Goal: Task Accomplishment & Management: Use online tool/utility

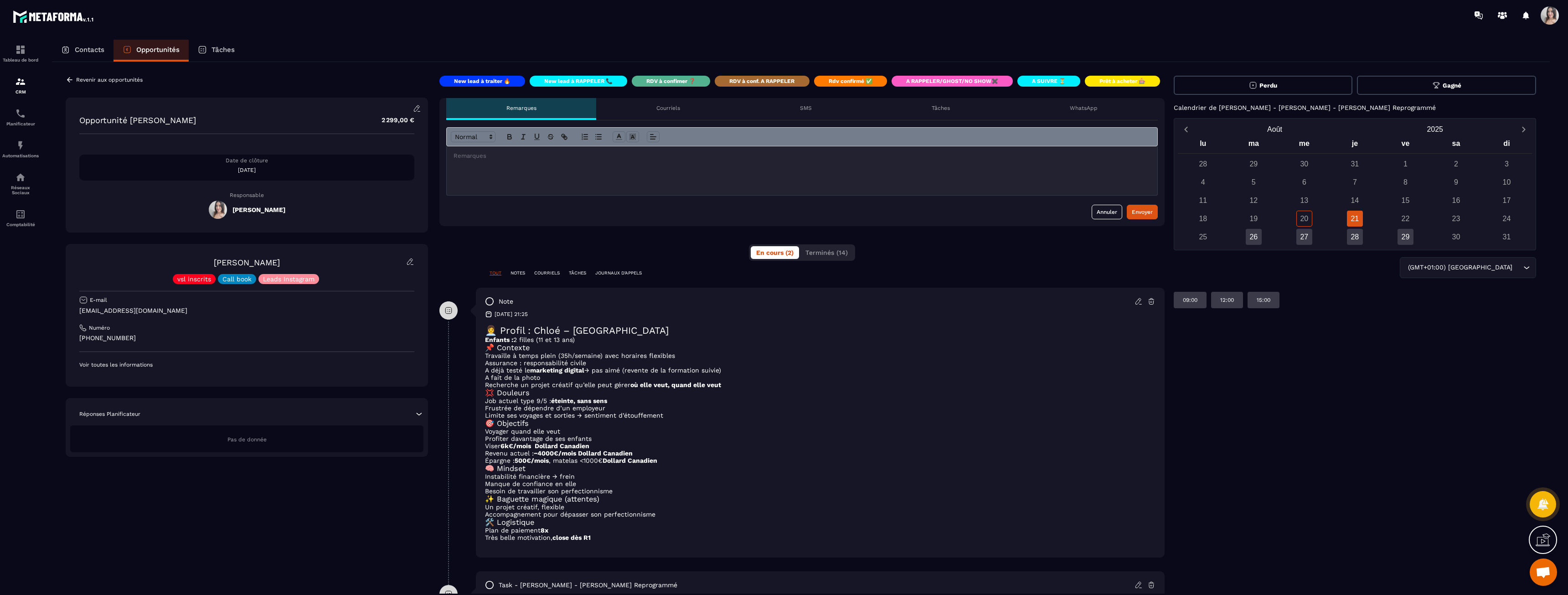
click at [1407, 83] on button "Gagné" at bounding box center [1446, 85] width 179 height 19
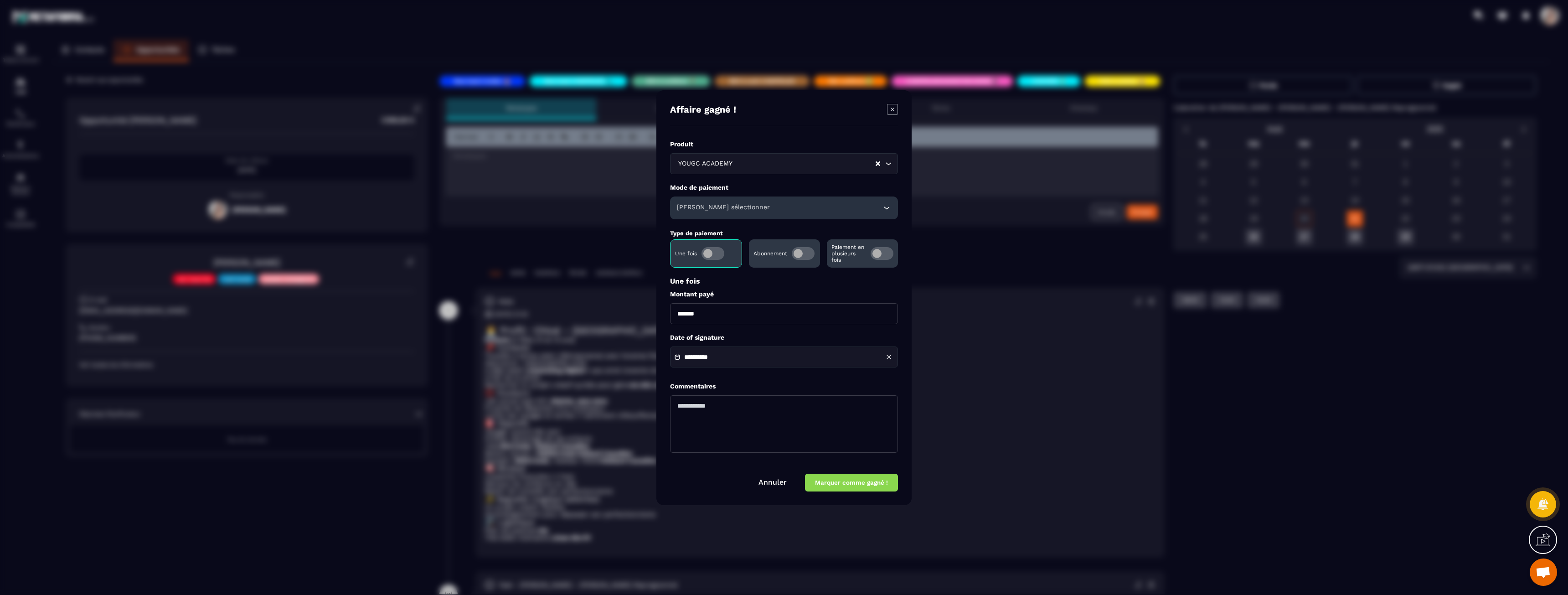
click at [680, 314] on input "*******" at bounding box center [784, 314] width 228 height 21
type input "*******"
click at [894, 254] on div "Paiement en plusieurs fois" at bounding box center [862, 253] width 71 height 28
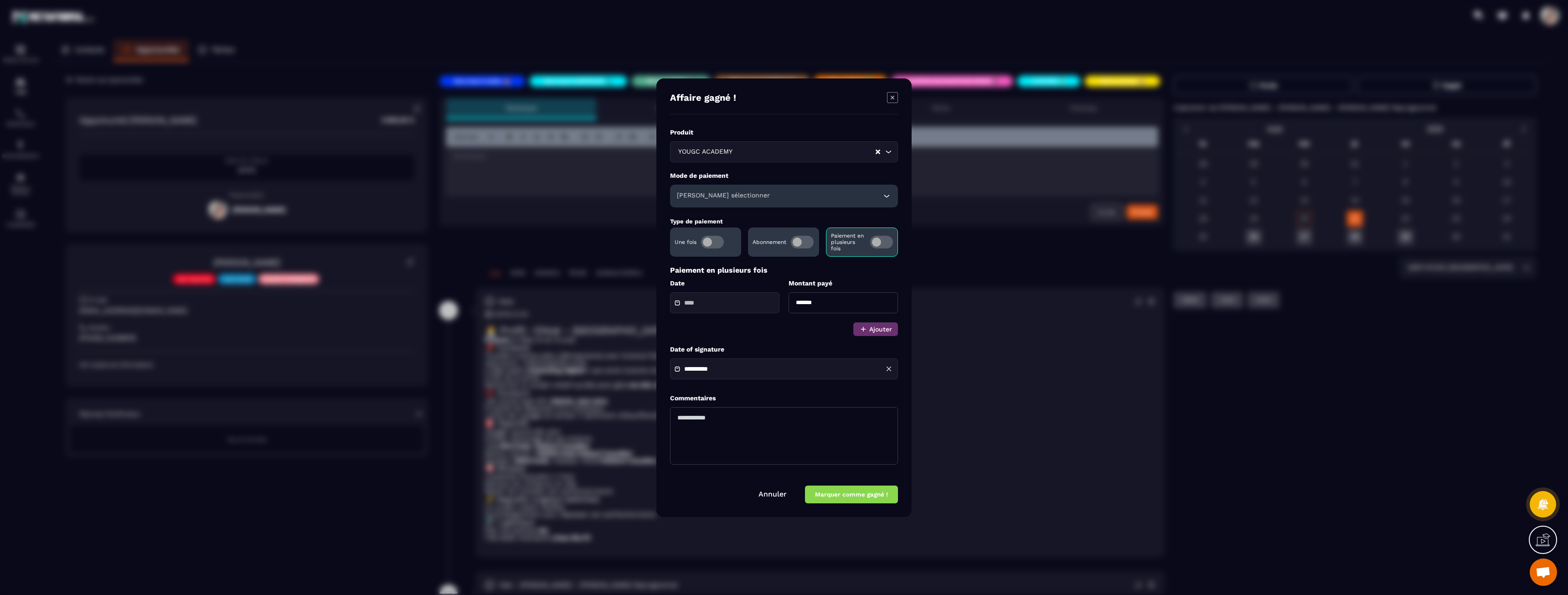
click at [801, 306] on input "*******" at bounding box center [843, 303] width 110 height 21
type input "*******"
click at [736, 306] on input "Modal window" at bounding box center [716, 303] width 64 height 7
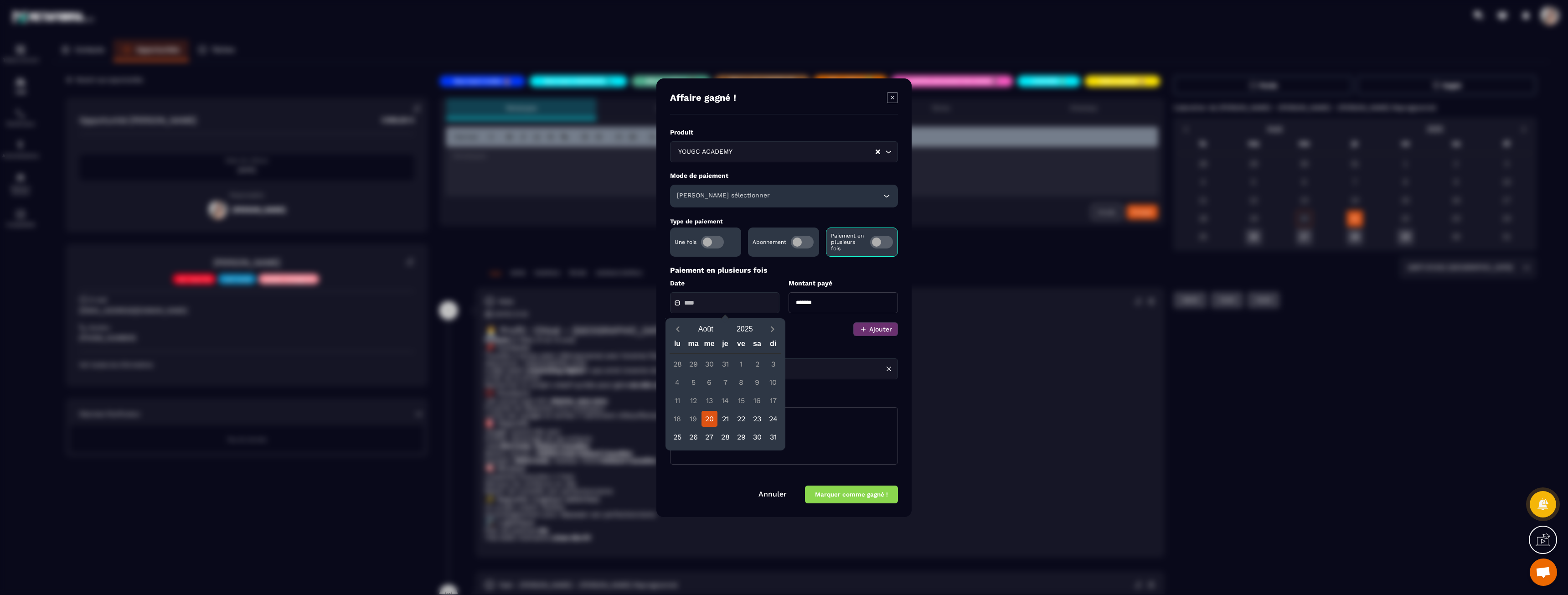
click at [707, 418] on div "20" at bounding box center [709, 419] width 16 height 16
type input "**********"
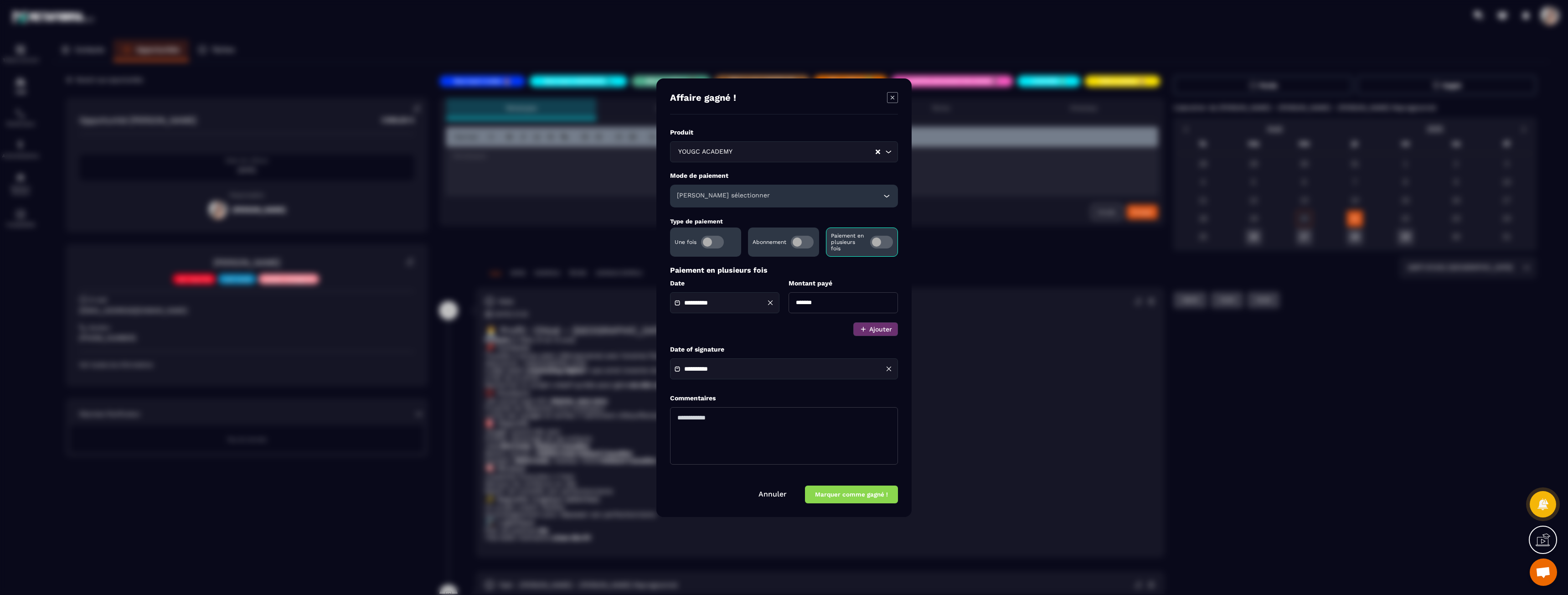
click at [789, 338] on div "**********" at bounding box center [784, 300] width 228 height 344
click at [746, 194] on div "[PERSON_NAME] sélectionner" at bounding box center [784, 195] width 228 height 23
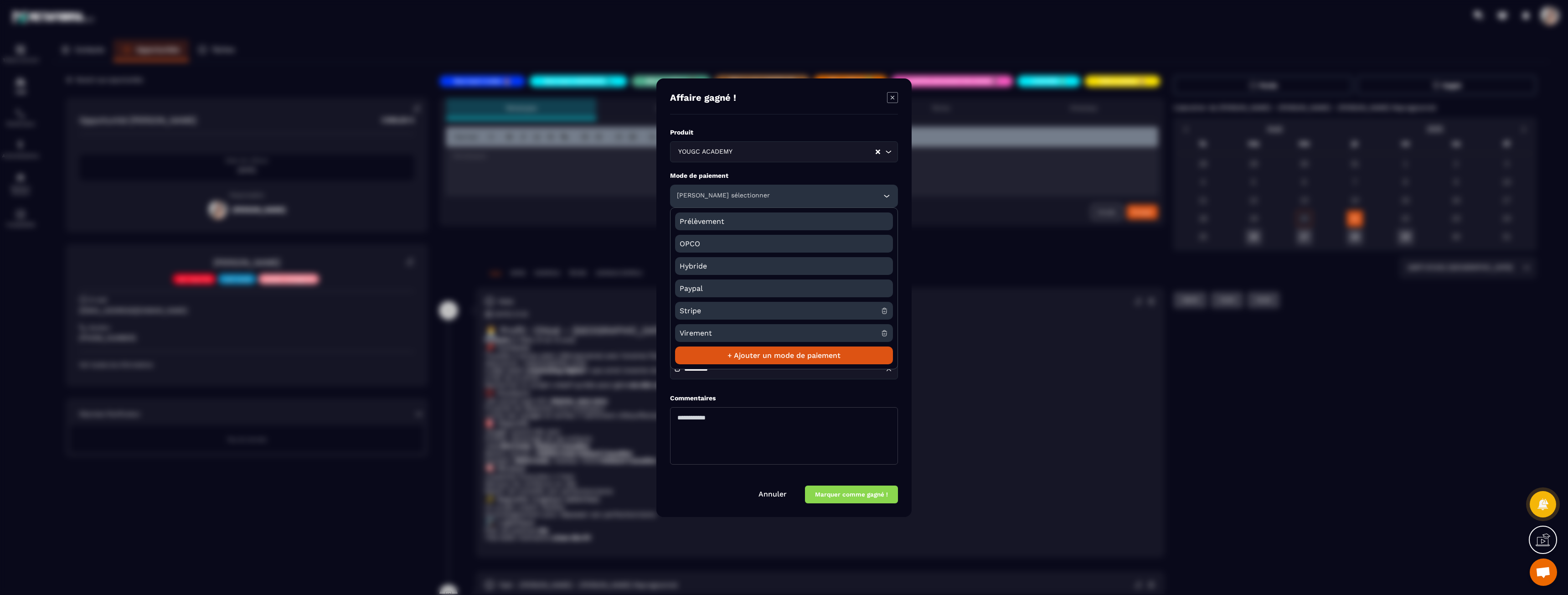
click at [705, 312] on span "Stripe" at bounding box center [780, 311] width 201 height 18
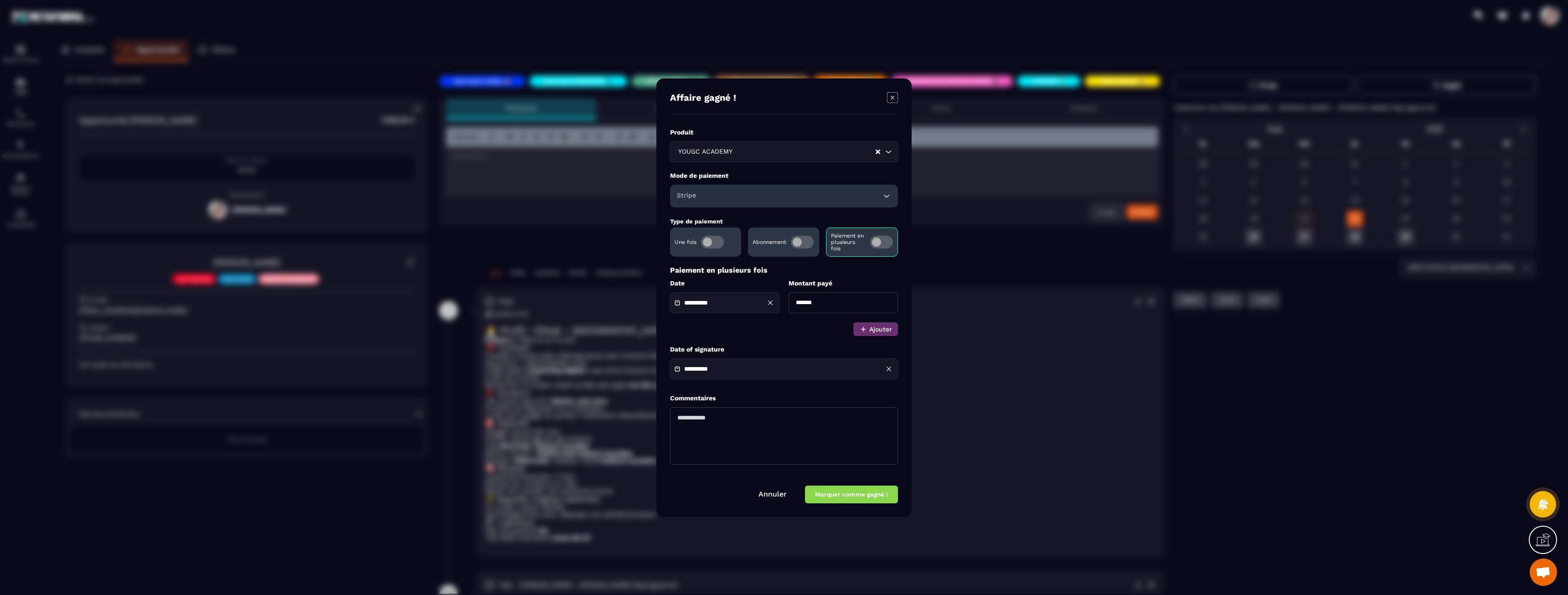
click at [716, 424] on textarea "Modal window" at bounding box center [784, 436] width 228 height 57
type textarea "**"
click at [837, 493] on button "Marquer comme gagné !" at bounding box center [851, 495] width 93 height 18
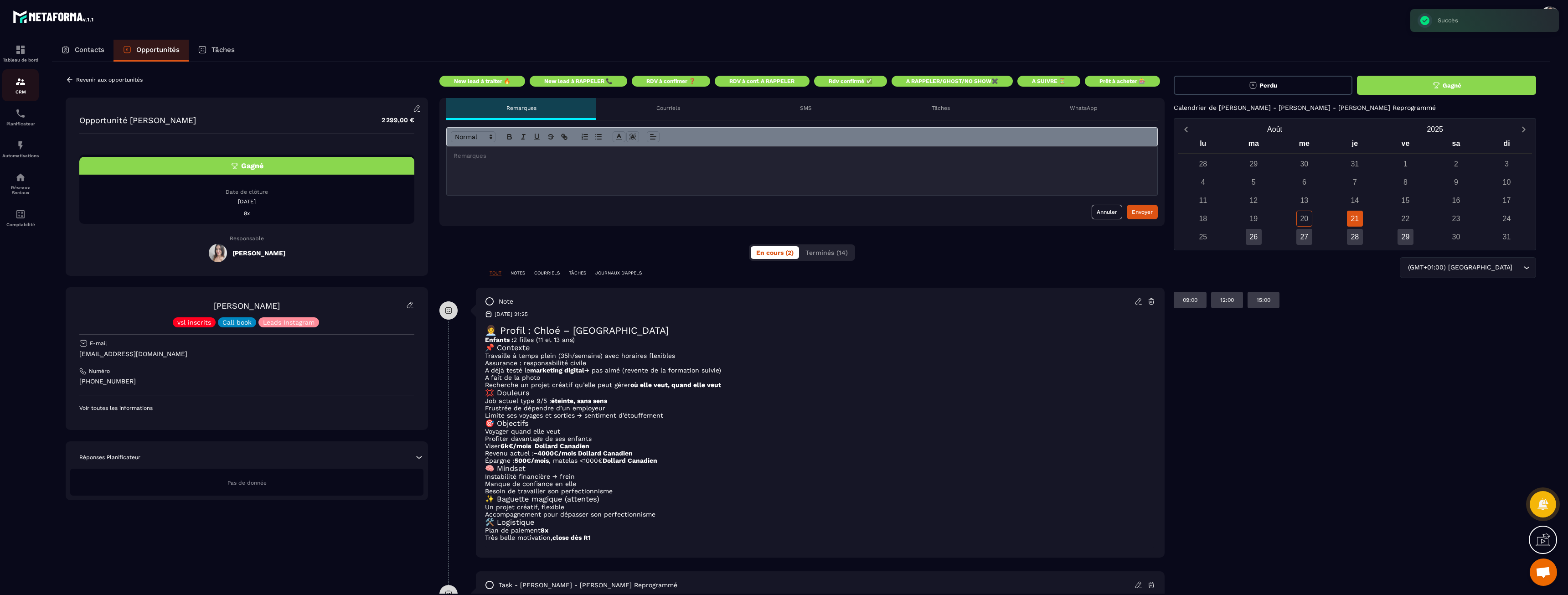
click at [17, 82] on img at bounding box center [21, 82] width 11 height 11
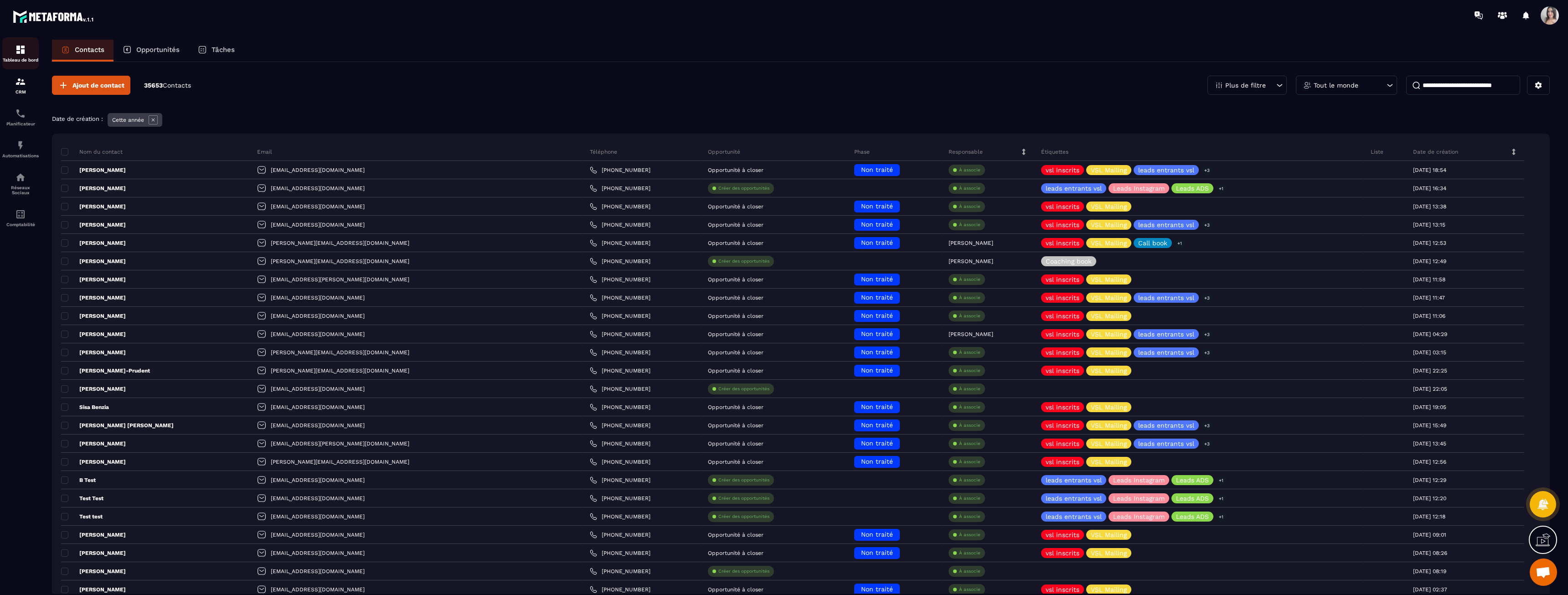
click at [23, 54] on img at bounding box center [21, 50] width 11 height 11
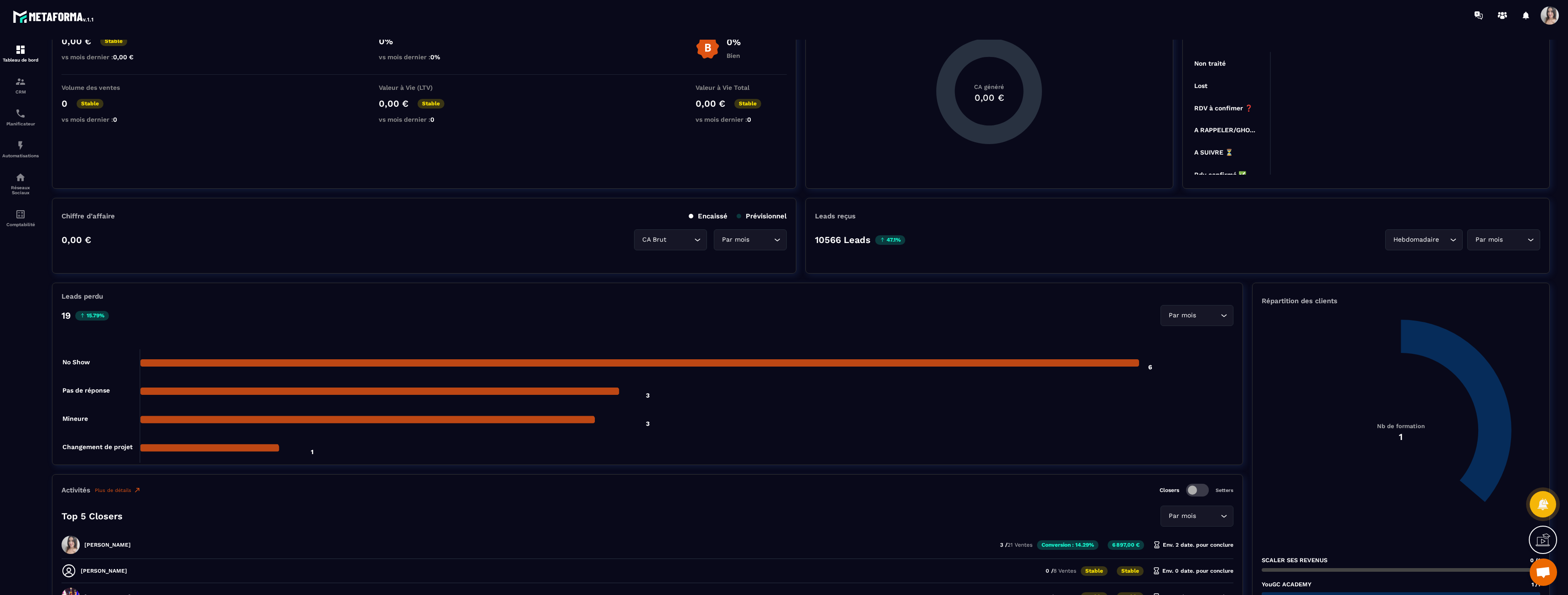
scroll to position [228, 0]
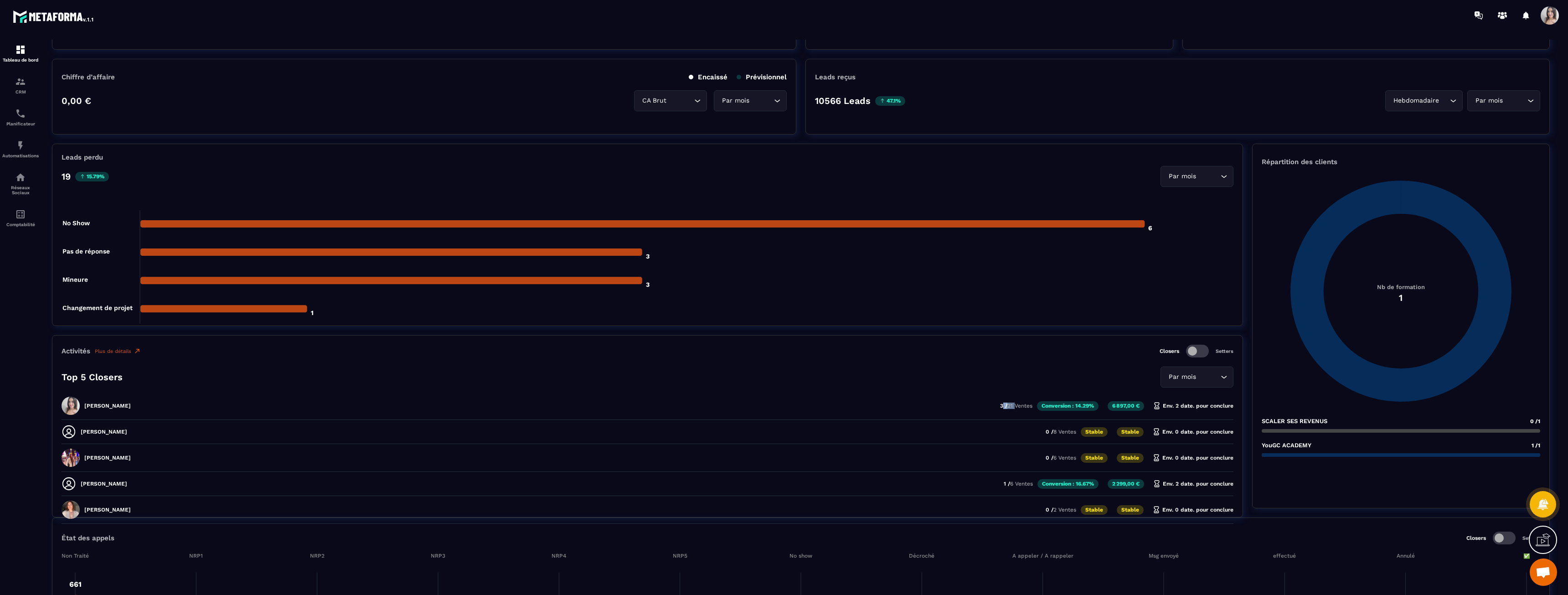
drag, startPoint x: 1000, startPoint y: 406, endPoint x: 1012, endPoint y: 406, distance: 12.0
click at [1012, 406] on p "3 / 21 Ventes" at bounding box center [1016, 406] width 32 height 6
click at [1012, 406] on span "21 Ventes" at bounding box center [1020, 406] width 25 height 6
drag, startPoint x: 1030, startPoint y: 406, endPoint x: 999, endPoint y: 406, distance: 31.0
click at [1000, 406] on p "3 / 21 Ventes" at bounding box center [1016, 406] width 32 height 6
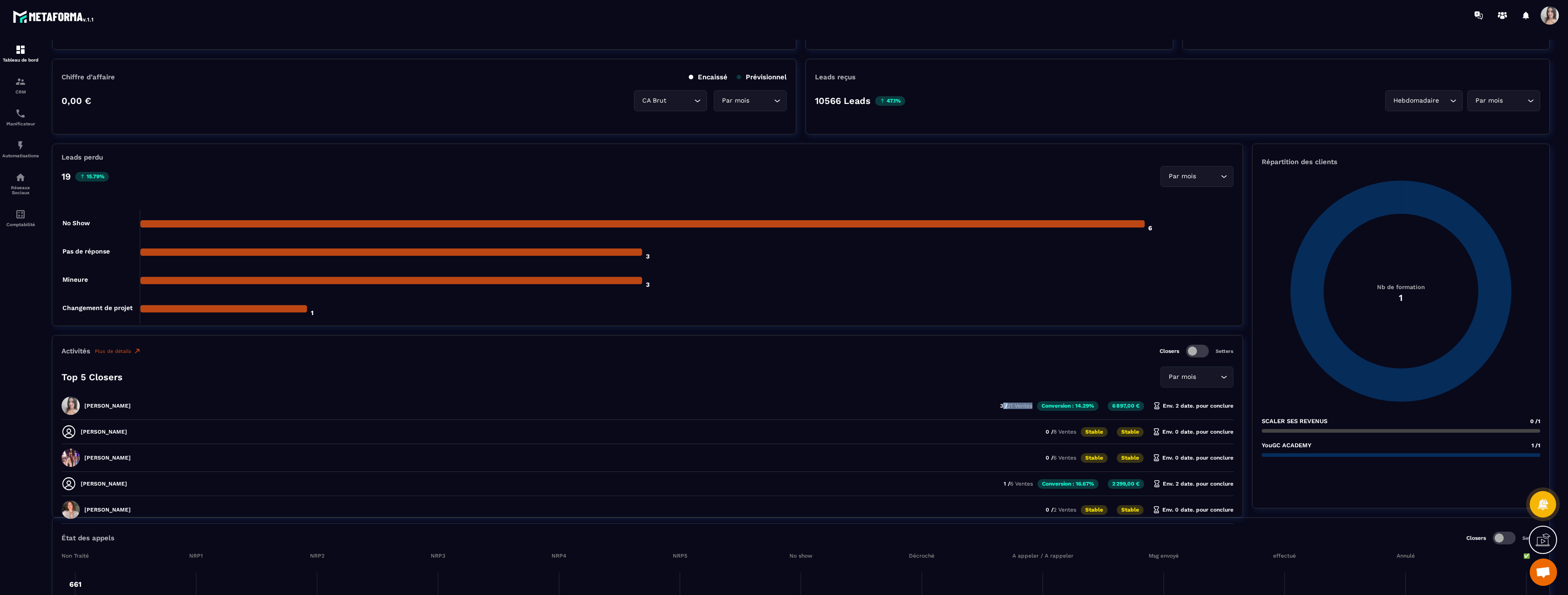
click at [1000, 406] on p "3 / 21 Ventes" at bounding box center [1016, 406] width 32 height 6
drag, startPoint x: 1028, startPoint y: 406, endPoint x: 975, endPoint y: 403, distance: 53.1
click at [975, 424] on div "[PERSON_NAME] 3 / 21 Ventes Conversion : 14.29% 6 897,00 € Env. 2 date. pour co…" at bounding box center [647, 434] width 1172 height 19
drag, startPoint x: 976, startPoint y: 403, endPoint x: 1038, endPoint y: 407, distance: 62.1
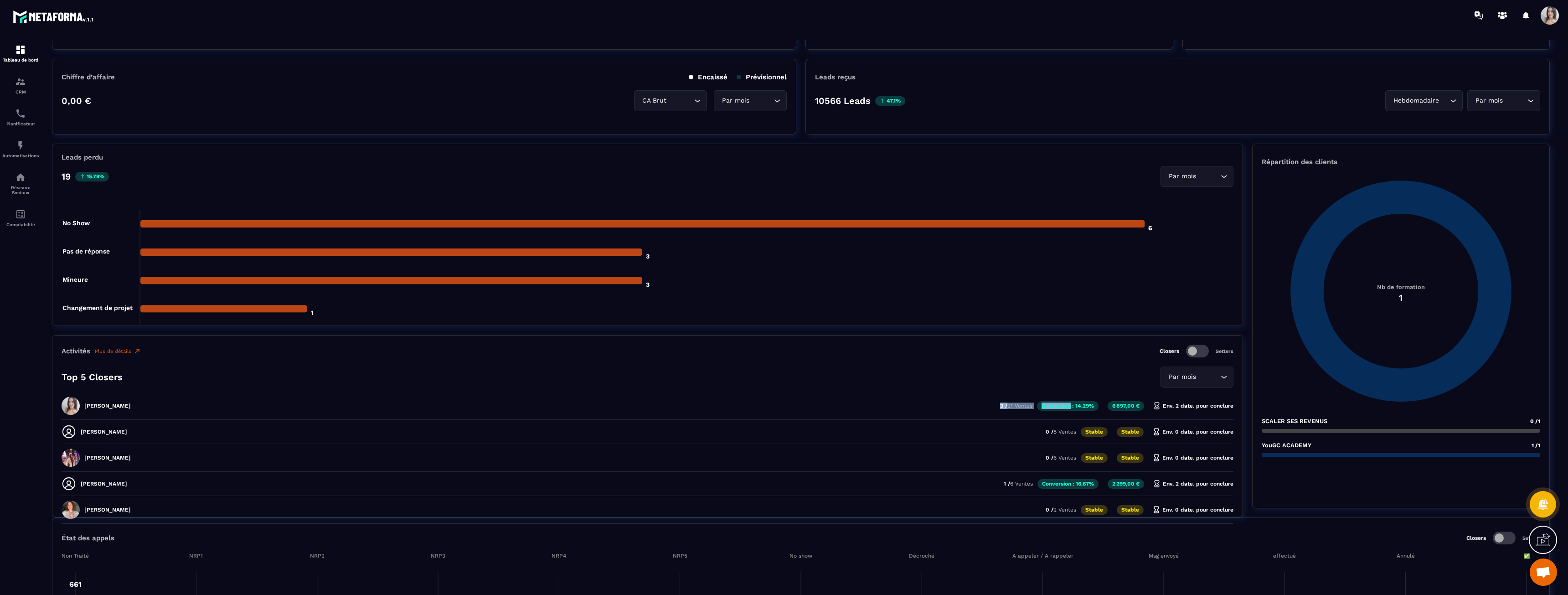
click at [1038, 424] on div "[PERSON_NAME] 3 / 21 Ventes Conversion : 14.29% 6 897,00 € Env. 2 date. pour co…" at bounding box center [647, 434] width 1172 height 19
click at [1038, 407] on p "Conversion : 14.29%" at bounding box center [1068, 406] width 61 height 10
drag, startPoint x: 1032, startPoint y: 406, endPoint x: 1004, endPoint y: 405, distance: 28.0
click at [1004, 424] on div "[PERSON_NAME] 3 / 21 Ventes Conversion : 14.29% 6 897,00 € Env. 2 date. pour co…" at bounding box center [647, 434] width 1172 height 19
click at [1004, 405] on p "3 / 21 Ventes" at bounding box center [1016, 406] width 32 height 6
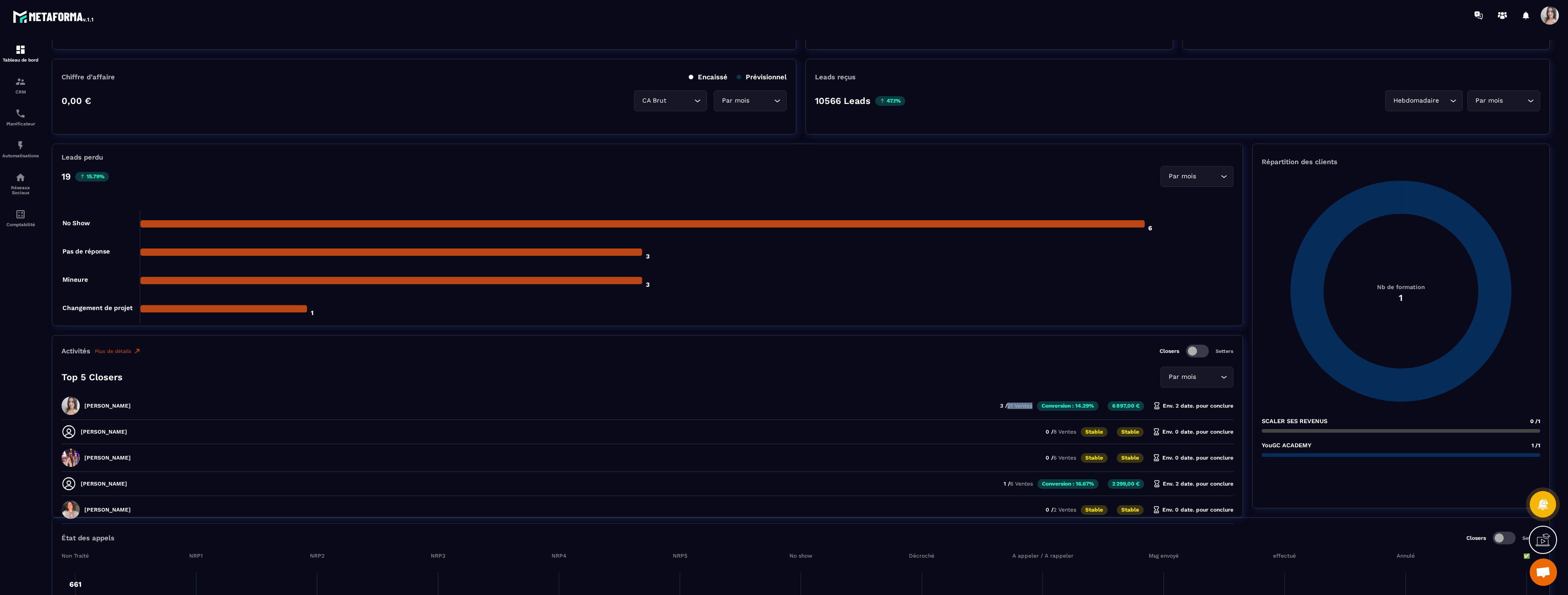
drag, startPoint x: 1004, startPoint y: 405, endPoint x: 1012, endPoint y: 404, distance: 8.1
click at [1012, 404] on p "3 / 21 Ventes" at bounding box center [1016, 406] width 32 height 6
click at [1012, 404] on span "21 Ventes" at bounding box center [1020, 406] width 25 height 6
drag, startPoint x: 1236, startPoint y: 407, endPoint x: 1028, endPoint y: 400, distance: 208.1
click at [1034, 400] on div "Activités Plus de détails Closers Setters Top 5 Closers Par mois Loading... [PE…" at bounding box center [647, 426] width 1191 height 183
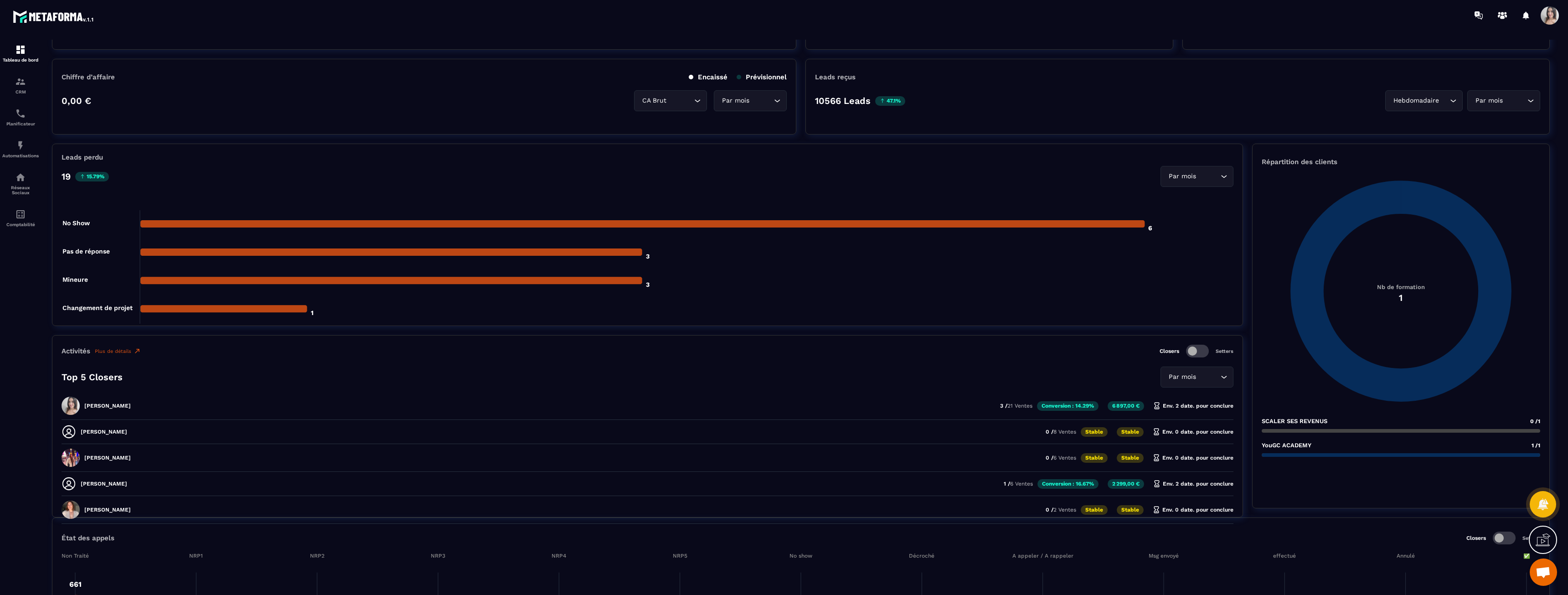
click at [1023, 424] on div "[PERSON_NAME] 3 / 21 Ventes Conversion : 14.29% 6 897,00 € Env. 2 date. pour co…" at bounding box center [647, 434] width 1172 height 19
drag, startPoint x: 105, startPoint y: 411, endPoint x: 135, endPoint y: 407, distance: 30.3
click at [135, 424] on div "[PERSON_NAME] 3 / 21 Ventes Conversion : 14.29% 6 897,00 € Env. 2 date. pour co…" at bounding box center [647, 434] width 1172 height 19
click at [131, 407] on p "[PERSON_NAME]" at bounding box center [108, 406] width 46 height 6
click at [16, 49] on img at bounding box center [21, 50] width 11 height 11
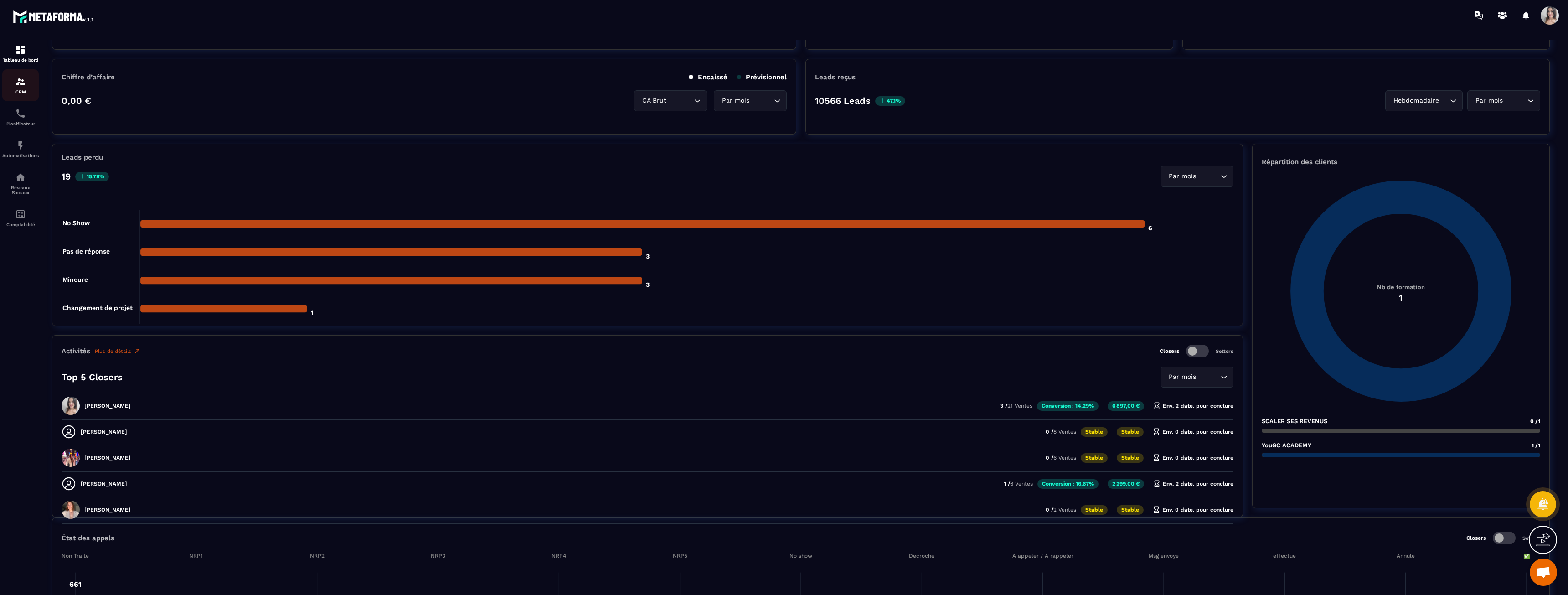
click at [24, 83] on img at bounding box center [21, 82] width 11 height 11
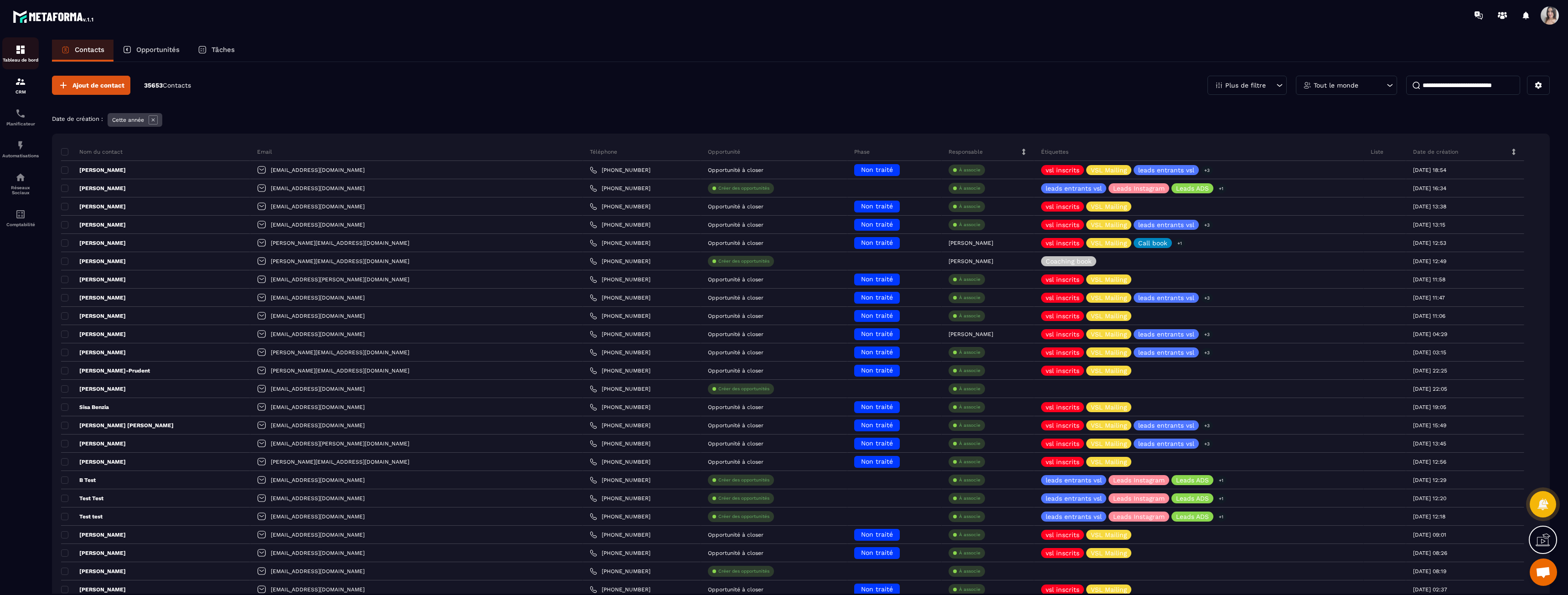
click at [20, 56] on div "Tableau de bord" at bounding box center [21, 54] width 37 height 18
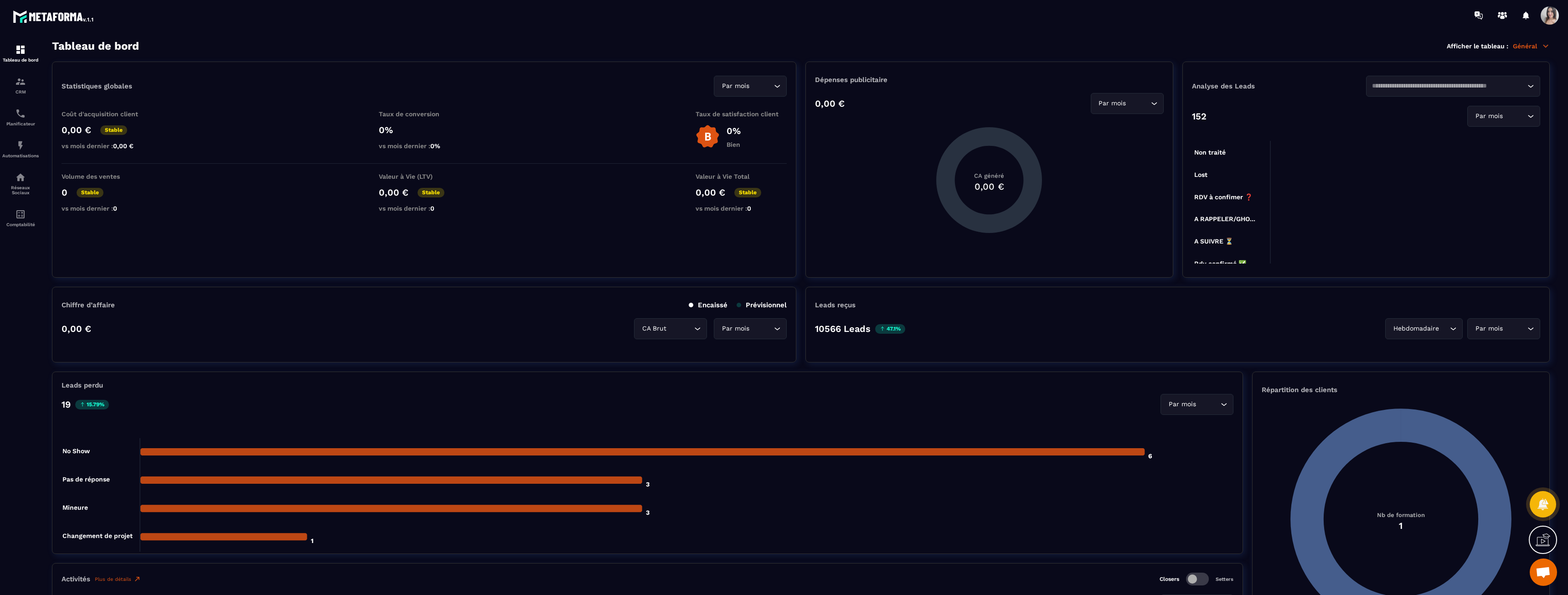
drag, startPoint x: 171, startPoint y: 44, endPoint x: 159, endPoint y: 49, distance: 13.0
click at [171, 43] on div "Tableau de bord Afficher le tableau : Général" at bounding box center [800, 46] width 1498 height 13
click at [19, 46] on img at bounding box center [21, 50] width 11 height 11
click at [26, 94] on link "CRM" at bounding box center [21, 85] width 37 height 32
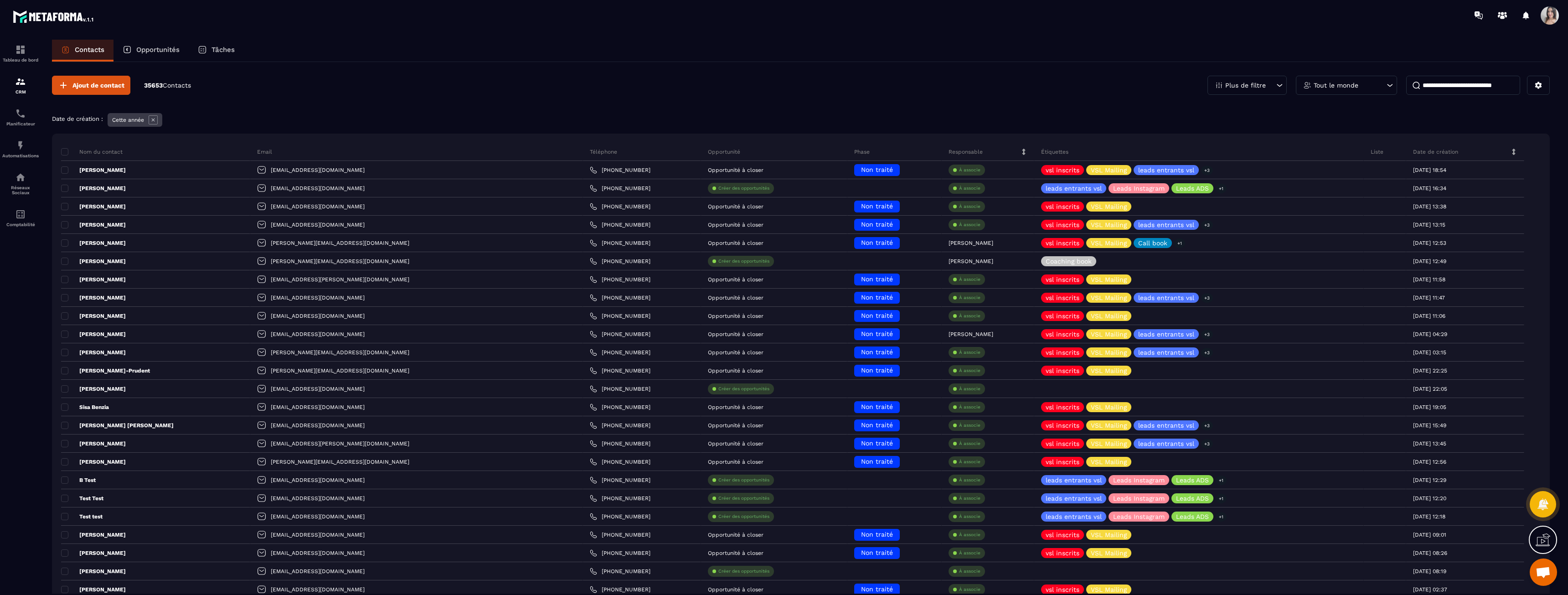
click at [1434, 88] on input at bounding box center [1463, 85] width 114 height 19
click at [667, 11] on div at bounding box center [838, 15] width 1461 height 30
click at [15, 89] on div "CRM" at bounding box center [21, 85] width 37 height 18
click at [1438, 90] on input at bounding box center [1463, 85] width 114 height 19
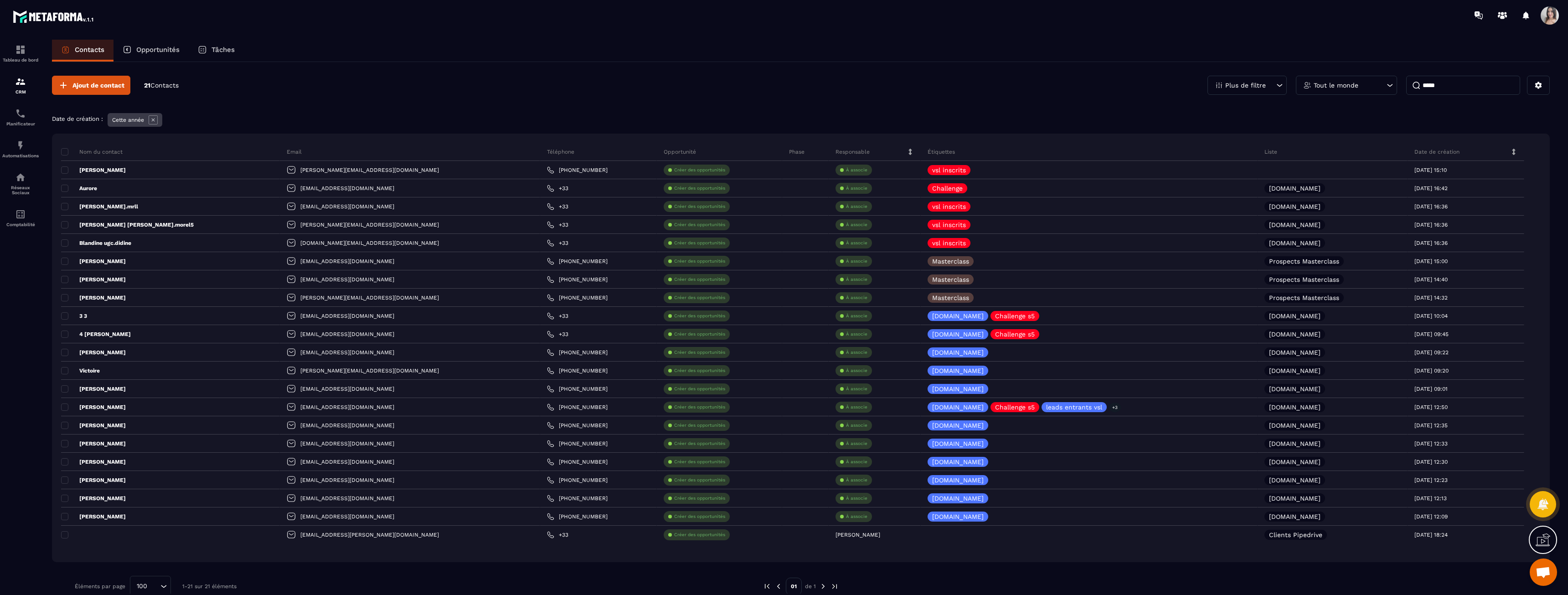
drag, startPoint x: 1449, startPoint y: 86, endPoint x: 1297, endPoint y: 88, distance: 152.0
click at [1297, 88] on div "Plus de filtre Tout le monde *****" at bounding box center [1379, 85] width 342 height 19
type input "*********"
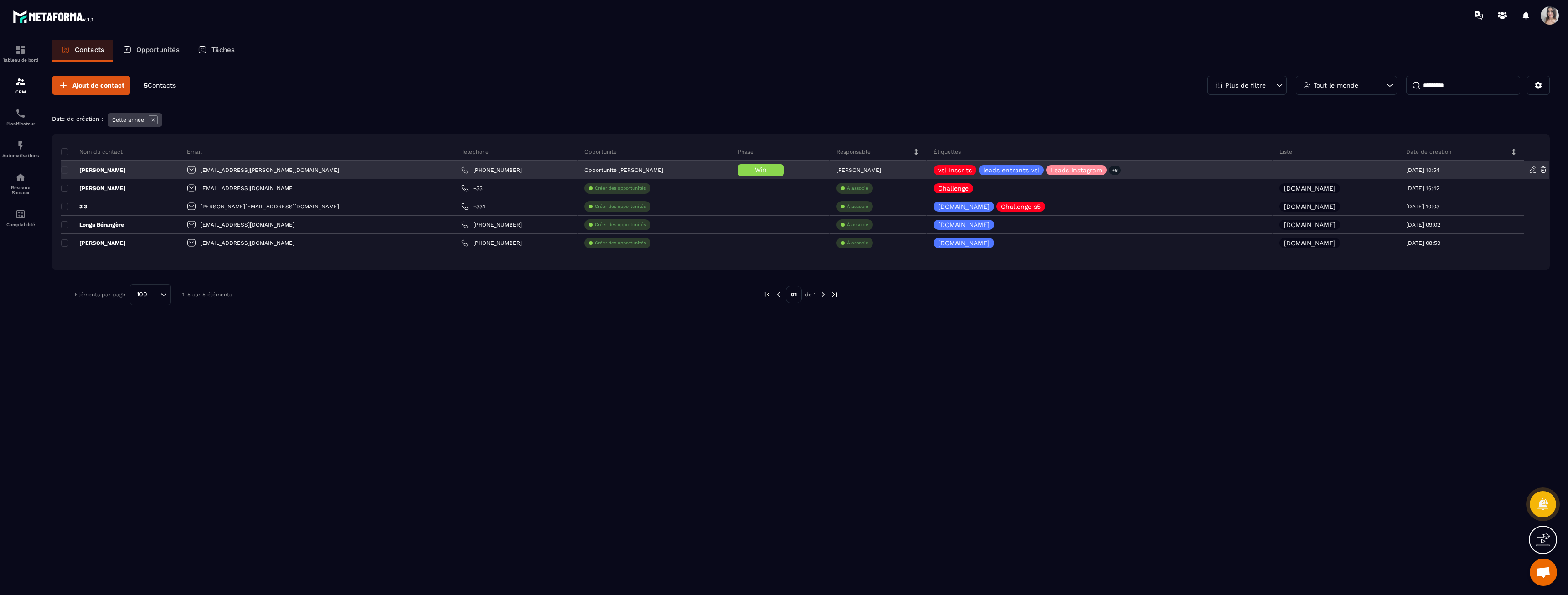
click at [118, 172] on p "[PERSON_NAME]" at bounding box center [93, 170] width 65 height 7
